Goal: Task Accomplishment & Management: Manage account settings

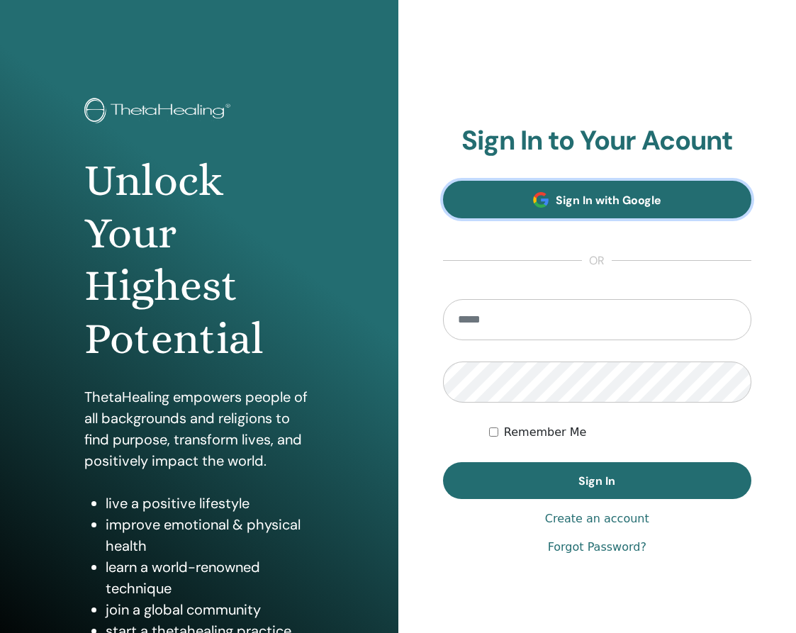
click at [556, 190] on link "Sign In with Google" at bounding box center [597, 200] width 309 height 38
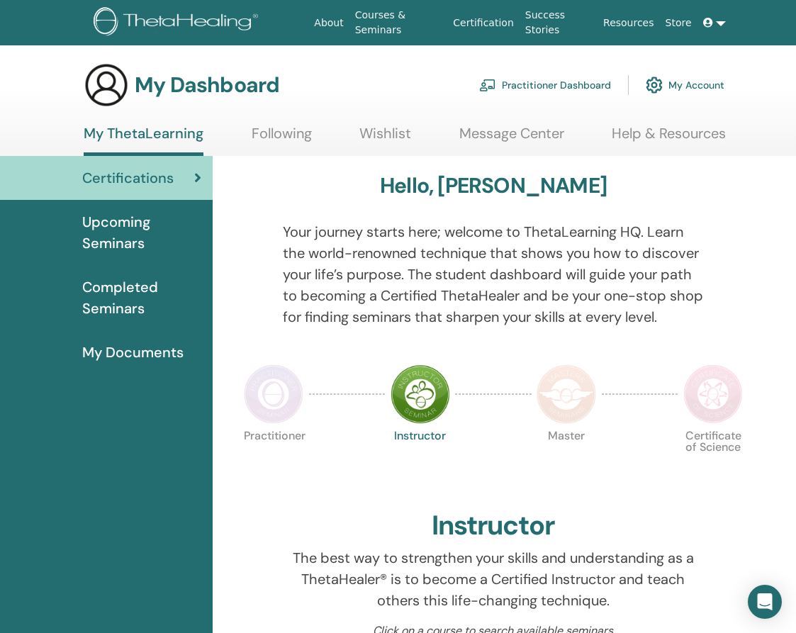
click at [283, 376] on img at bounding box center [274, 394] width 60 height 60
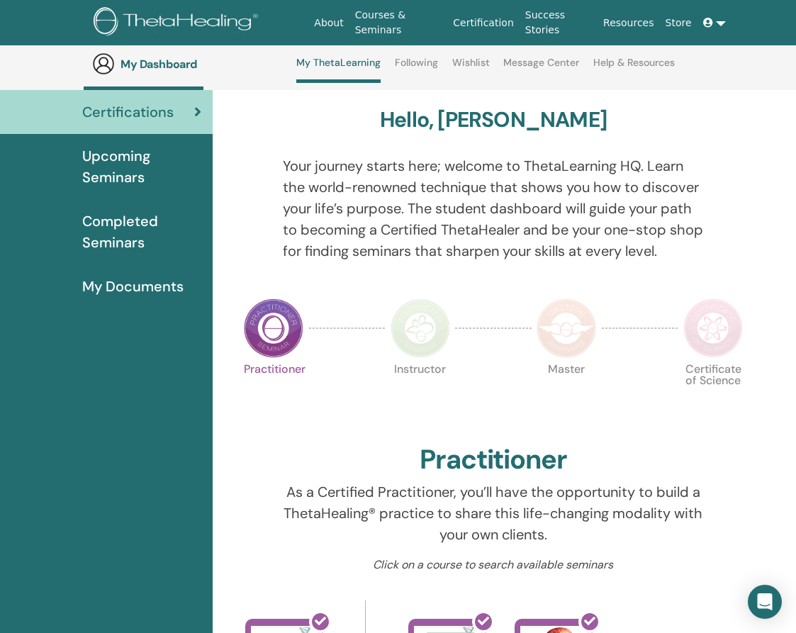
scroll to position [62, 0]
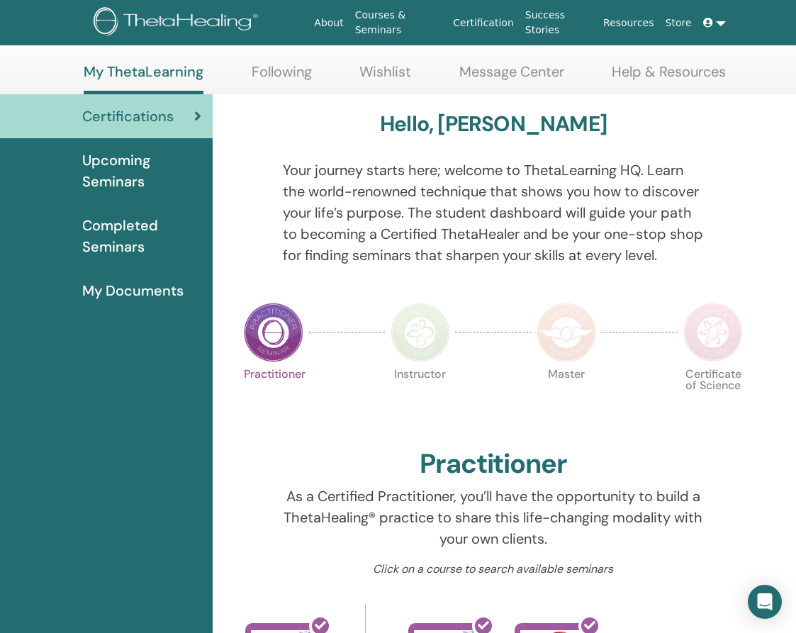
click at [133, 181] on span "Upcoming Seminars" at bounding box center [141, 171] width 119 height 43
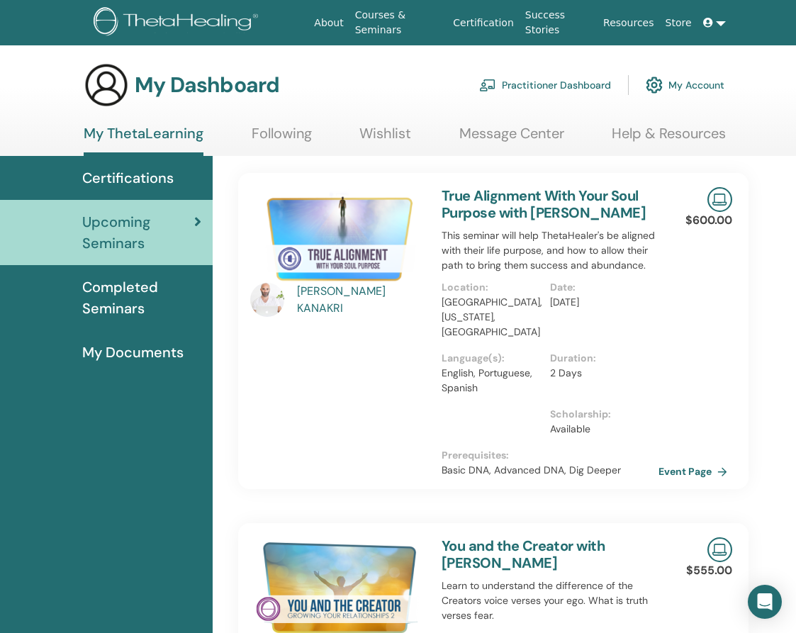
click at [133, 302] on span "Completed Seminars" at bounding box center [141, 297] width 119 height 43
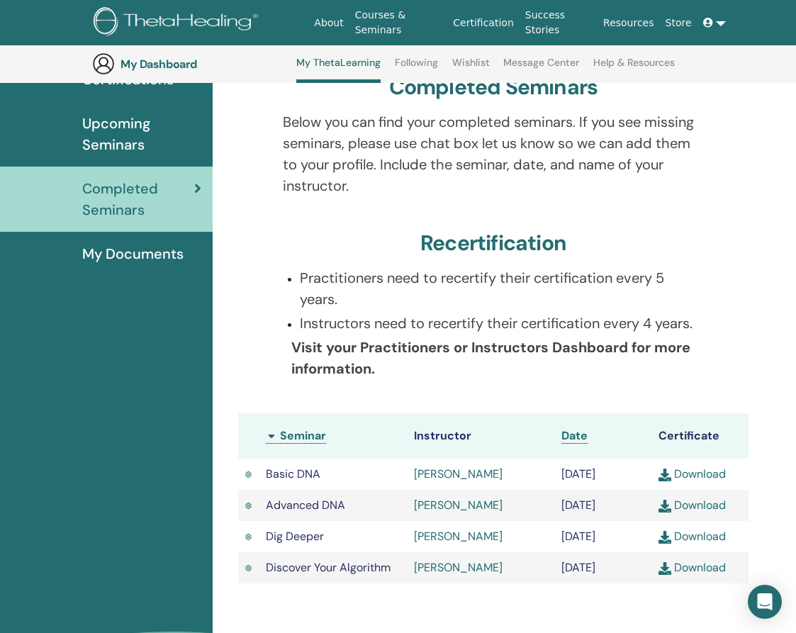
scroll to position [127, 0]
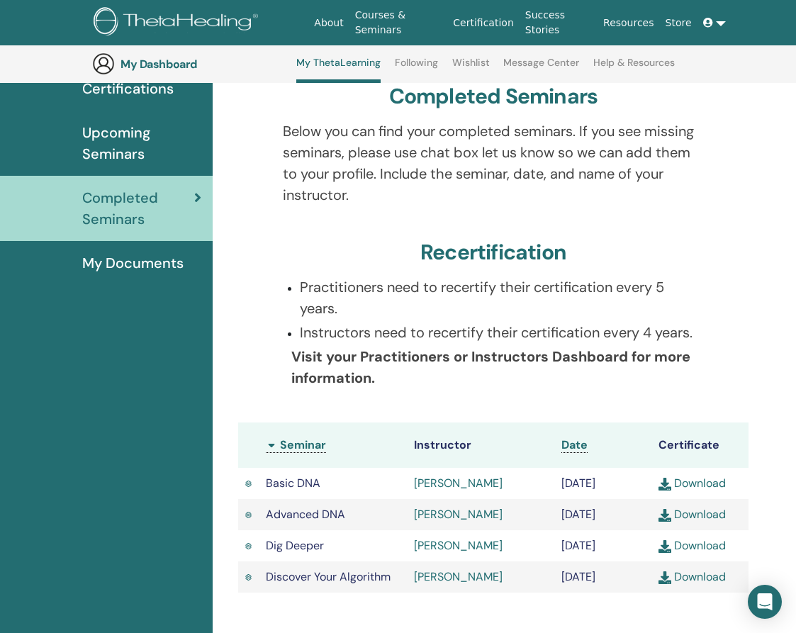
click at [137, 141] on span "Upcoming Seminars" at bounding box center [141, 143] width 119 height 43
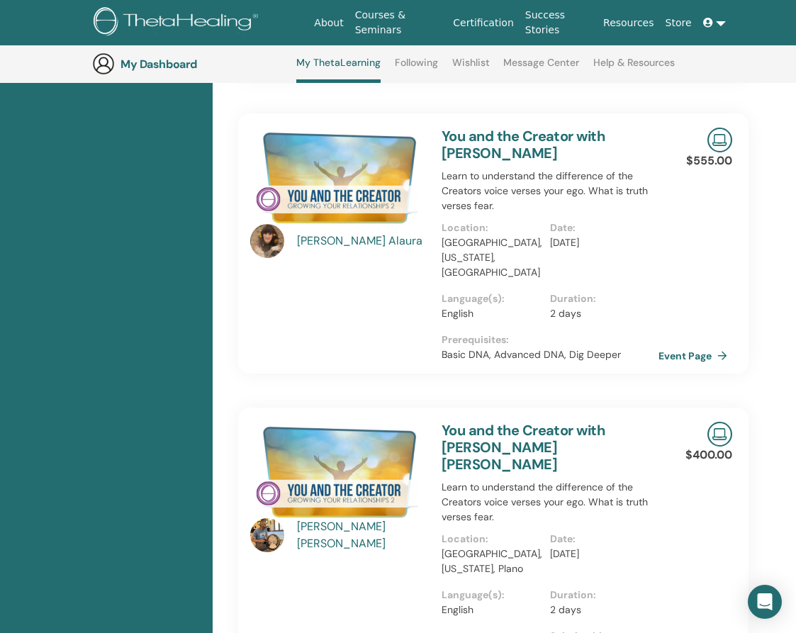
scroll to position [449, 0]
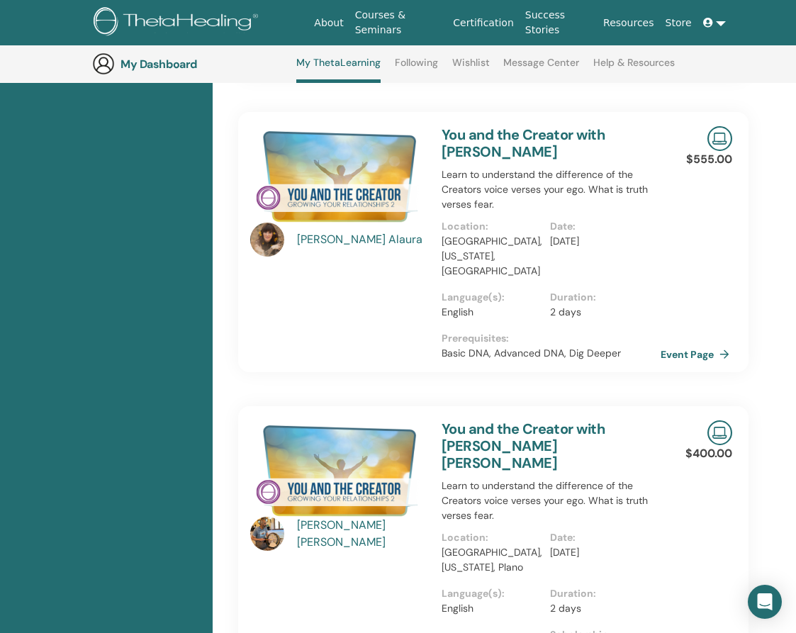
click at [689, 357] on link "Event Page" at bounding box center [697, 354] width 74 height 21
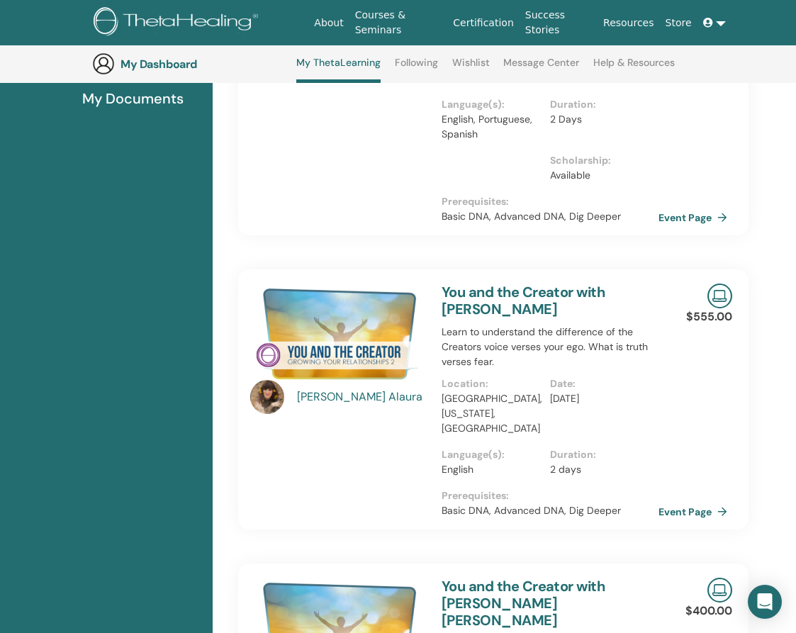
scroll to position [0, 0]
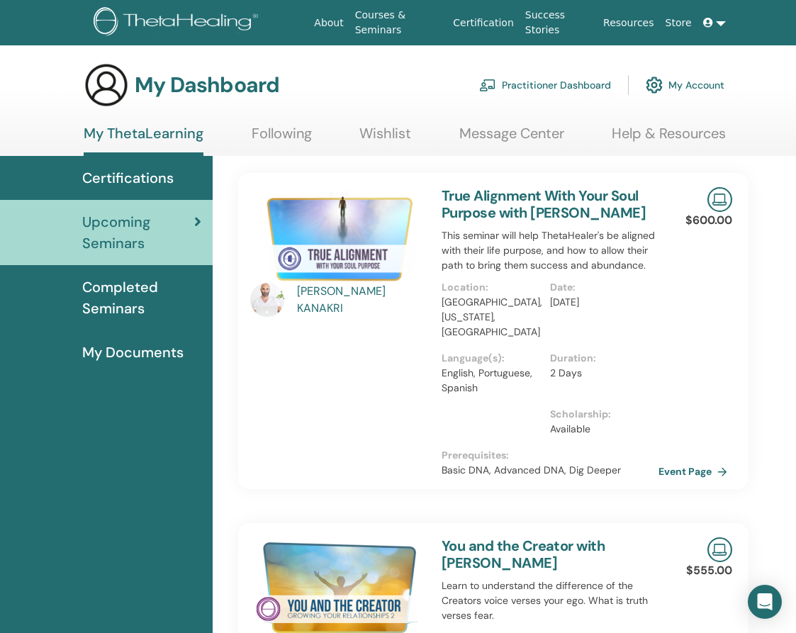
click at [386, 140] on link "Wishlist" at bounding box center [385, 139] width 52 height 28
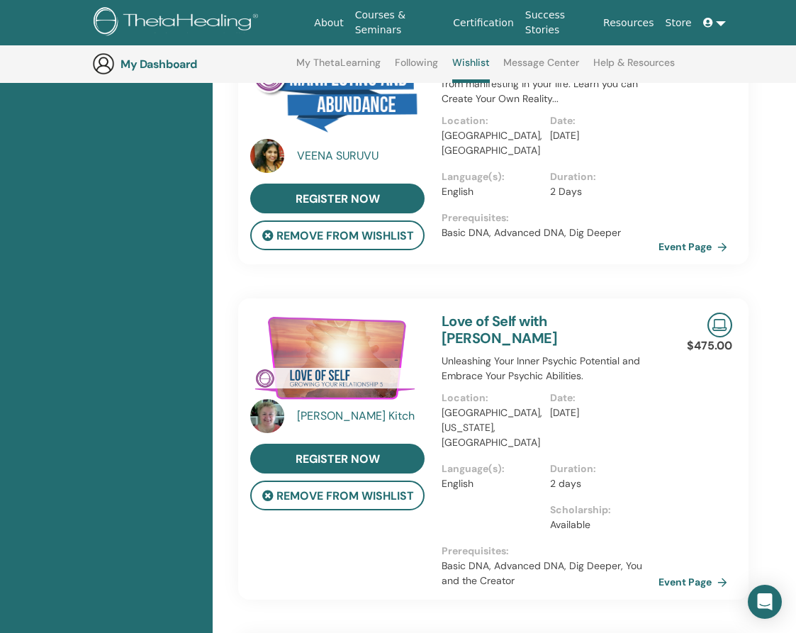
scroll to position [206, 0]
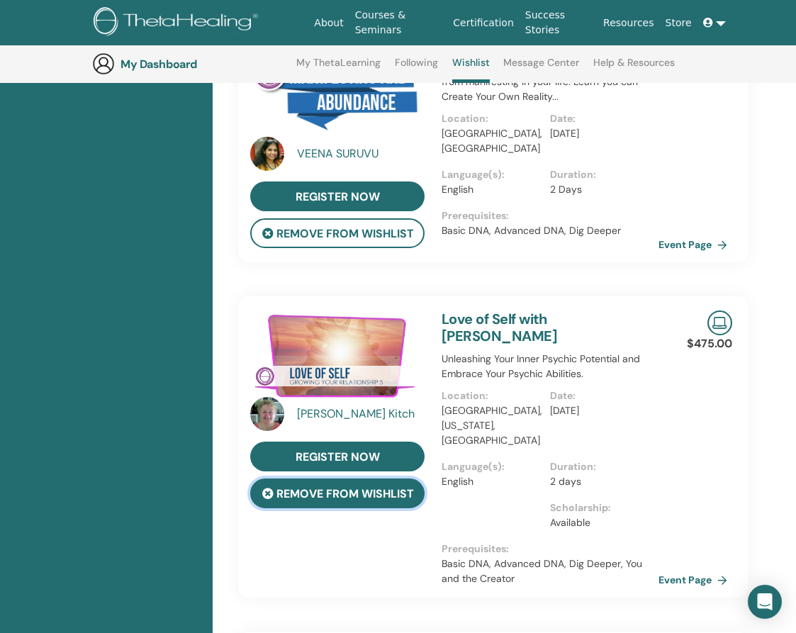
click at [392, 486] on button "remove from wishlist" at bounding box center [337, 493] width 174 height 30
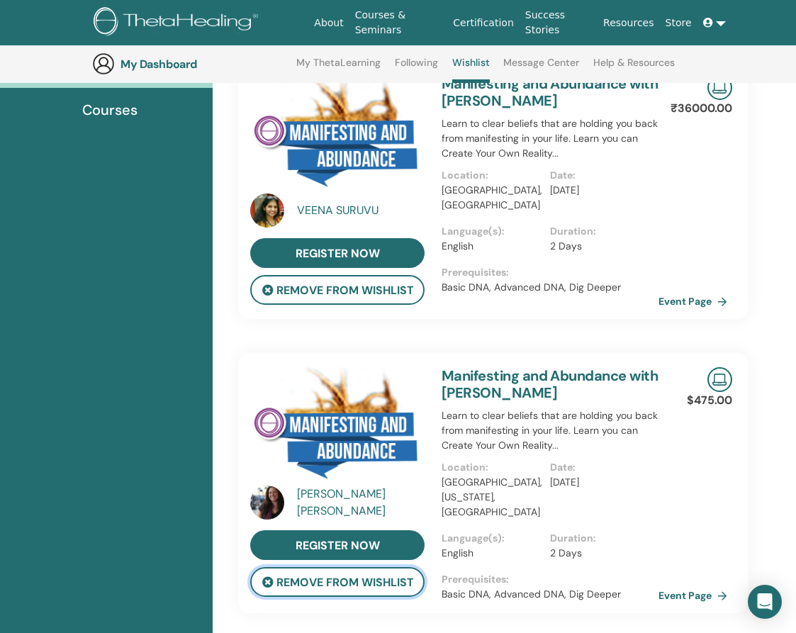
scroll to position [149, 0]
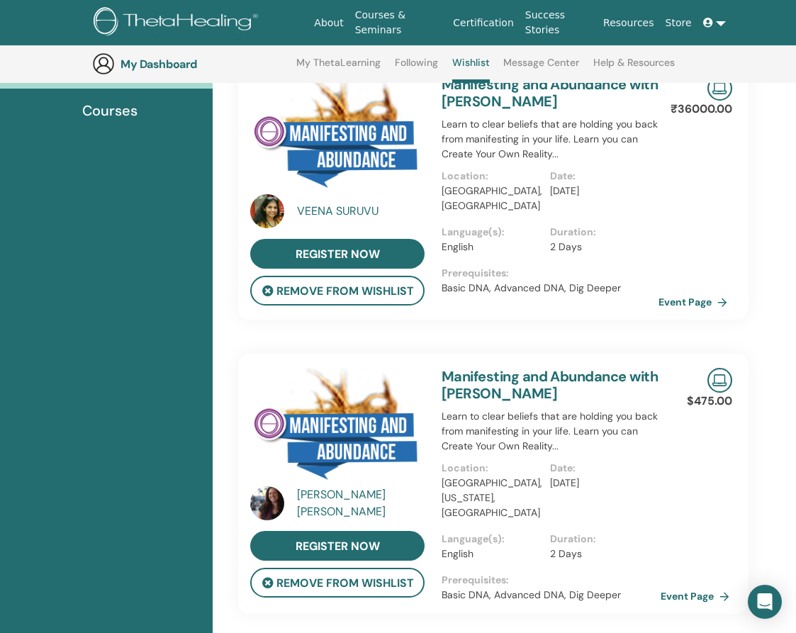
click at [702, 593] on link "Event Page" at bounding box center [697, 595] width 74 height 21
